Goal: Task Accomplishment & Management: Manage account settings

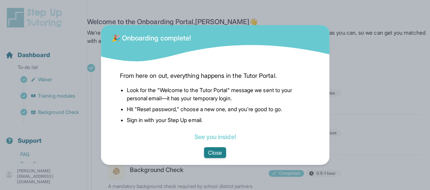
click at [223, 151] on button "Close" at bounding box center [215, 152] width 22 height 11
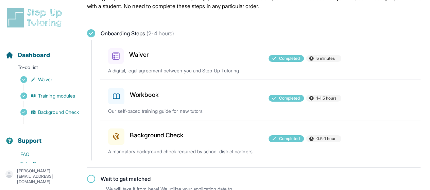
scroll to position [46, 0]
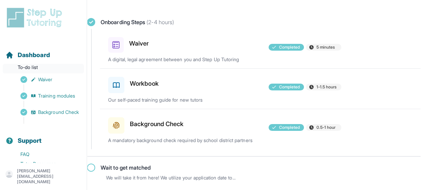
click at [36, 65] on p "To-do list" at bounding box center [43, 69] width 81 height 10
click at [43, 54] on span "Dashboard" at bounding box center [34, 55] width 32 height 10
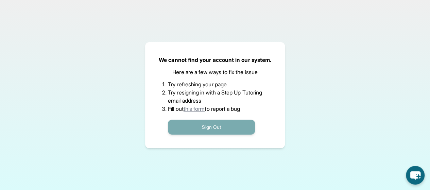
click at [204, 129] on button "Sign Out" at bounding box center [211, 127] width 87 height 15
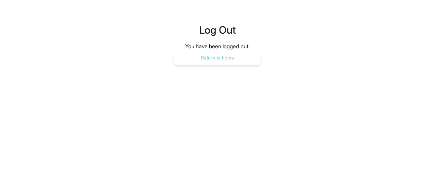
click at [225, 60] on button "Return to home" at bounding box center [217, 57] width 87 height 15
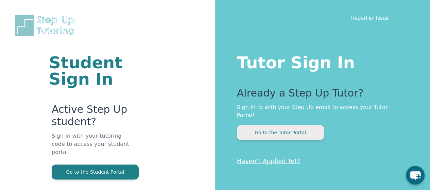
click at [253, 125] on button "Go to the Tutor Portal" at bounding box center [280, 132] width 87 height 15
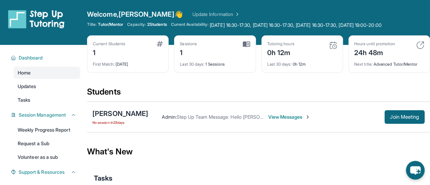
scroll to position [4, 0]
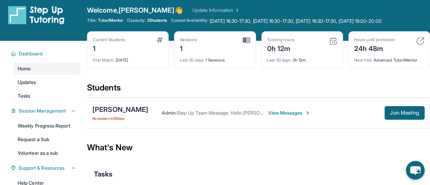
click at [268, 115] on span "View Messages" at bounding box center [289, 112] width 42 height 7
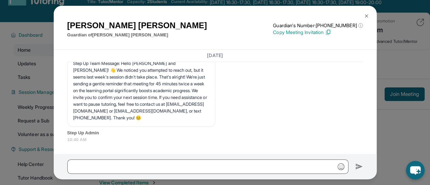
scroll to position [28, 0]
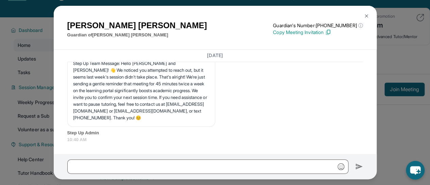
click at [364, 16] on img at bounding box center [366, 15] width 5 height 5
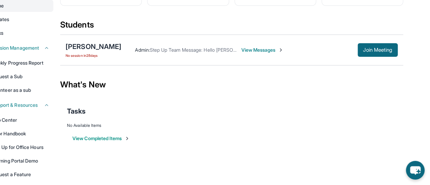
scroll to position [0, 27]
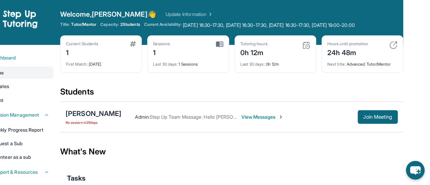
click at [250, 119] on span "View Messages" at bounding box center [262, 117] width 42 height 7
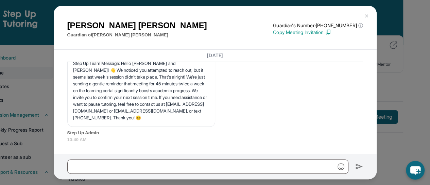
scroll to position [1932, 0]
click at [366, 13] on img at bounding box center [366, 15] width 5 height 5
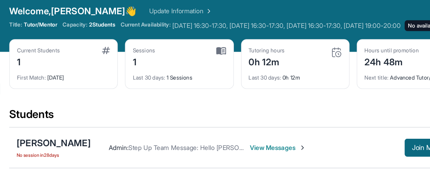
scroll to position [0, 27]
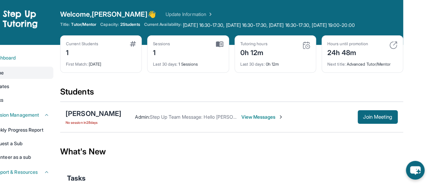
click at [254, 66] on span "Last 30 days :" at bounding box center [252, 64] width 24 height 5
drag, startPoint x: 254, startPoint y: 66, endPoint x: 252, endPoint y: 49, distance: 16.4
click at [252, 49] on div "Tutoring hours 0h 12m Last 30 days : 0h 12m" at bounding box center [276, 53] width 82 height 37
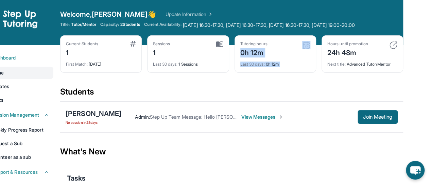
click at [252, 49] on div "0h 12m" at bounding box center [253, 52] width 27 height 11
drag, startPoint x: 252, startPoint y: 49, endPoint x: 267, endPoint y: 62, distance: 19.3
click at [267, 62] on div "Tutoring hours 0h 12m Last 30 days : 0h 12m" at bounding box center [276, 53] width 82 height 37
click at [267, 62] on div "Last 30 days : 0h 12m" at bounding box center [275, 62] width 70 height 10
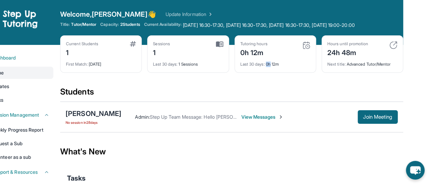
click at [267, 62] on div "Last 30 days : 0h 12m" at bounding box center [275, 62] width 70 height 10
drag, startPoint x: 267, startPoint y: 62, endPoint x: 247, endPoint y: 40, distance: 28.9
click at [247, 40] on div "Tutoring hours 0h 12m Last 30 days : 0h 12m" at bounding box center [276, 53] width 82 height 37
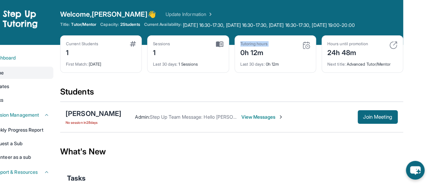
click at [247, 40] on div "Tutoring hours 0h 12m Last 30 days : 0h 12m" at bounding box center [276, 53] width 82 height 37
click at [258, 49] on div "0h 12m" at bounding box center [253, 52] width 27 height 11
drag, startPoint x: 258, startPoint y: 49, endPoint x: 256, endPoint y: 42, distance: 7.8
click at [256, 42] on div "Tutoring hours 0h 12m" at bounding box center [253, 49] width 27 height 16
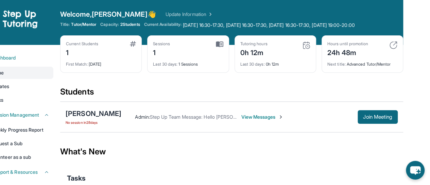
click at [256, 42] on div "Tutoring hours" at bounding box center [253, 43] width 27 height 5
drag, startPoint x: 256, startPoint y: 42, endPoint x: 281, endPoint y: 72, distance: 39.6
click at [281, 72] on div "Tutoring hours 0h 12m Last 30 days : 0h 12m" at bounding box center [276, 53] width 82 height 37
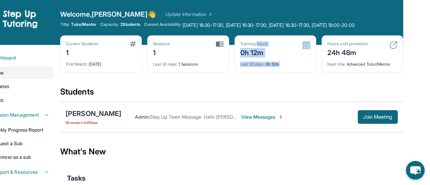
drag, startPoint x: 281, startPoint y: 72, endPoint x: 259, endPoint y: 46, distance: 34.6
click at [259, 46] on div "Tutoring hours 0h 12m Last 30 days : 0h 12m" at bounding box center [276, 53] width 82 height 37
click at [259, 46] on div "Tutoring hours" at bounding box center [253, 43] width 27 height 5
drag, startPoint x: 259, startPoint y: 46, endPoint x: 286, endPoint y: 81, distance: 44.6
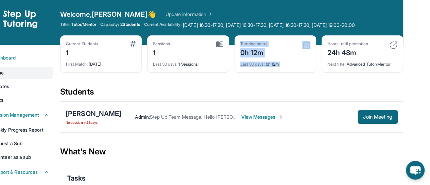
click at [286, 81] on div "Current Students 1 First Match : 1 month ago Sessions 1 Last 30 days : 1 Sessio…" at bounding box center [231, 60] width 343 height 51
drag, startPoint x: 286, startPoint y: 81, endPoint x: 256, endPoint y: 38, distance: 52.7
click at [256, 38] on div "Current Students 1 First Match : 1 month ago Sessions 1 Last 30 days : 1 Sessio…" at bounding box center [231, 60] width 343 height 51
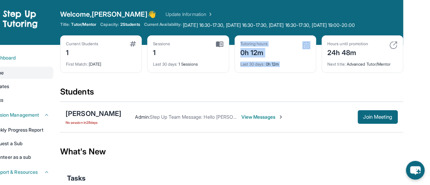
click at [256, 38] on div "Tutoring hours 0h 12m Last 30 days : 0h 12m" at bounding box center [276, 53] width 82 height 37
drag, startPoint x: 256, startPoint y: 38, endPoint x: 290, endPoint y: 68, distance: 45.0
click at [290, 68] on div "Tutoring hours 0h 12m Last 30 days : 0h 12m" at bounding box center [276, 53] width 82 height 37
click at [279, 84] on div "Current Students 1 First Match : 1 month ago Sessions 1 Last 30 days : 1 Sessio…" at bounding box center [231, 60] width 343 height 51
